Goal: Task Accomplishment & Management: Manage account settings

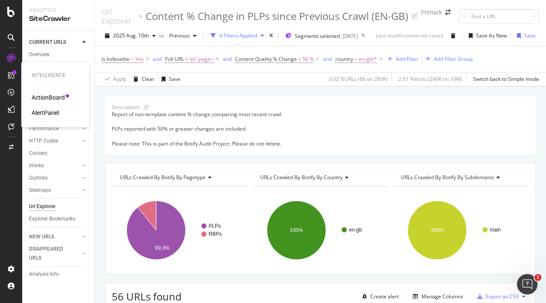
click at [51, 111] on div "AlertPanel" at bounding box center [45, 113] width 27 height 9
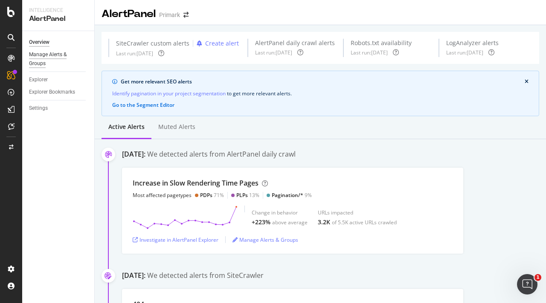
click at [63, 54] on div "Manage Alerts & Groups" at bounding box center [54, 59] width 51 height 18
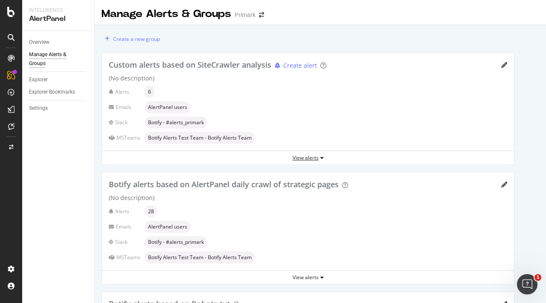
click at [288, 154] on div "View alerts" at bounding box center [308, 157] width 412 height 7
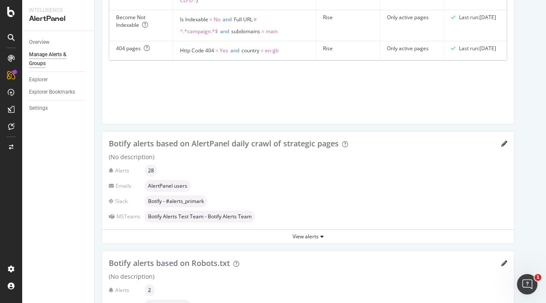
scroll to position [469, 0]
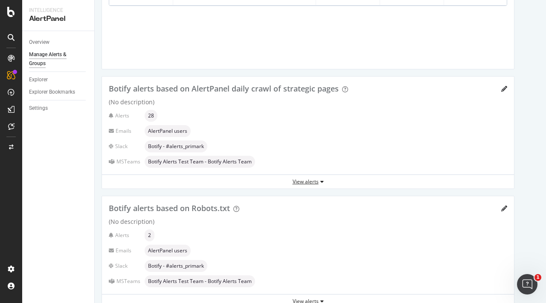
click at [243, 179] on div "View alerts" at bounding box center [308, 181] width 412 height 7
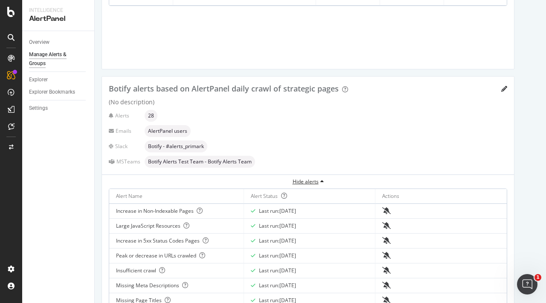
click at [246, 179] on div "Hide alerts" at bounding box center [308, 181] width 412 height 7
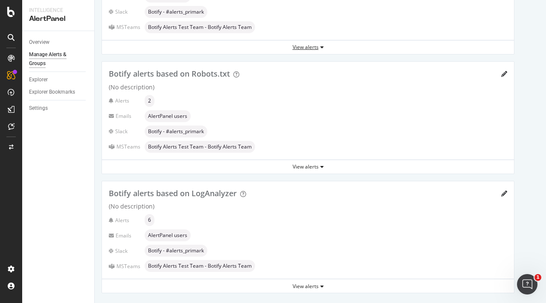
scroll to position [606, 0]
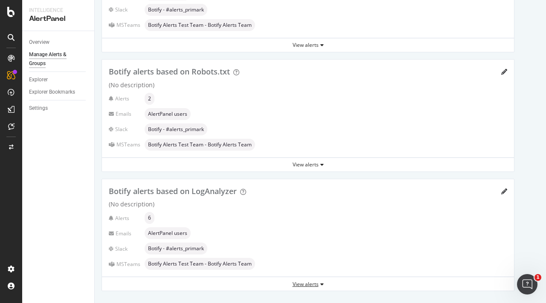
click at [282, 281] on div "View alerts" at bounding box center [308, 284] width 412 height 7
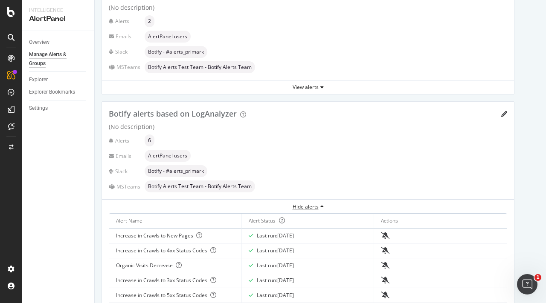
scroll to position [724, 0]
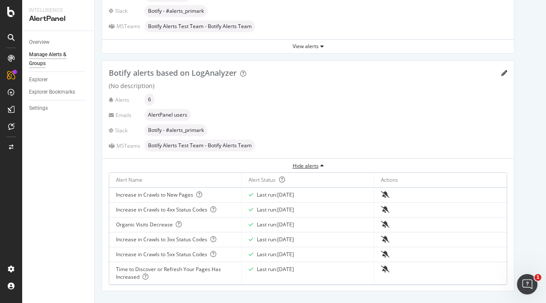
click at [315, 162] on div "Hide alerts" at bounding box center [308, 165] width 412 height 7
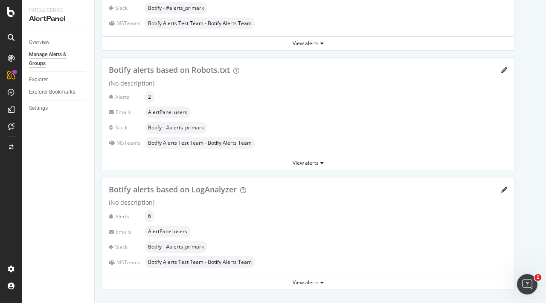
scroll to position [606, 0]
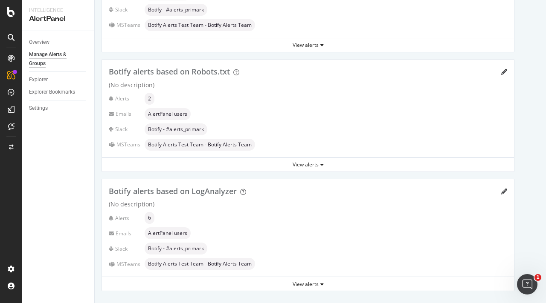
click at [175, 249] on span "Botify - #alerts_primark" at bounding box center [176, 248] width 56 height 5
click at [268, 284] on div "View alerts" at bounding box center [308, 284] width 412 height 7
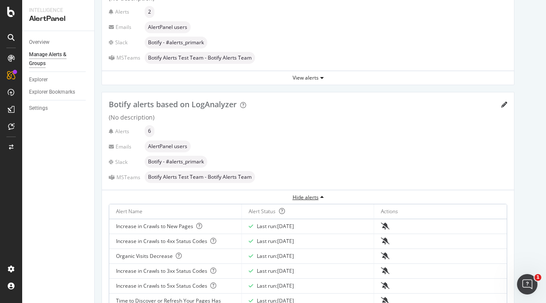
scroll to position [724, 0]
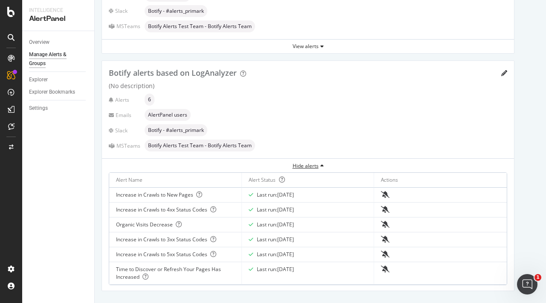
click at [304, 167] on div "Hide alerts" at bounding box center [308, 165] width 412 height 7
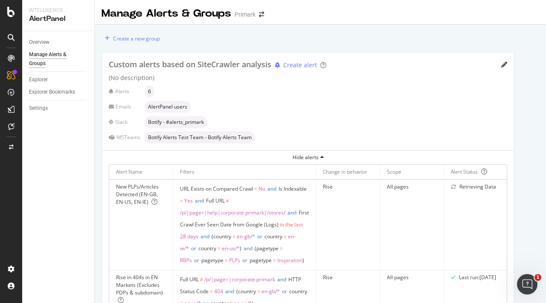
scroll to position [0, 0]
